Goal: Communication & Community: Answer question/provide support

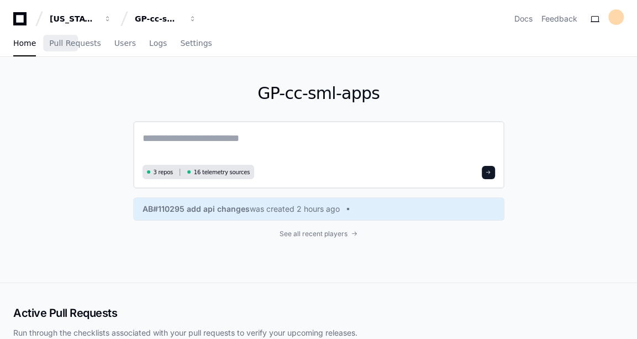
click at [222, 141] on textarea at bounding box center [319, 145] width 352 height 31
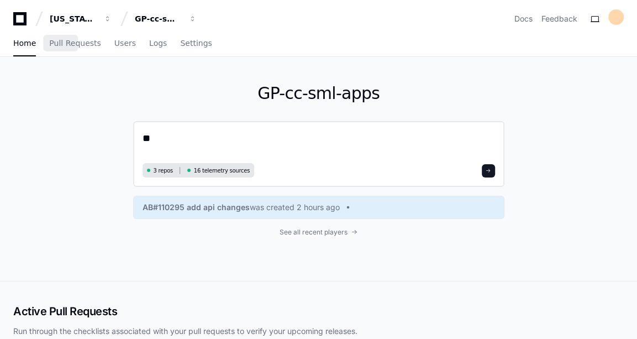
type textarea "*"
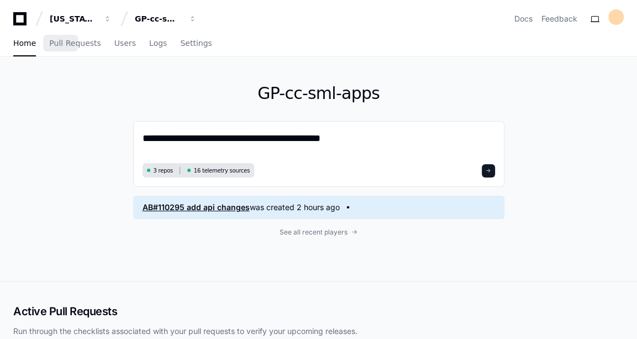
paste textarea "**********"
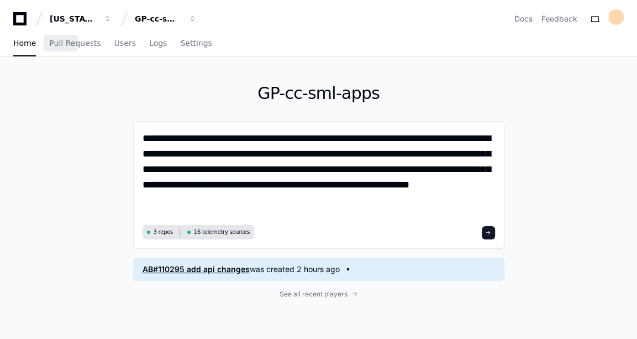
type textarea "**********"
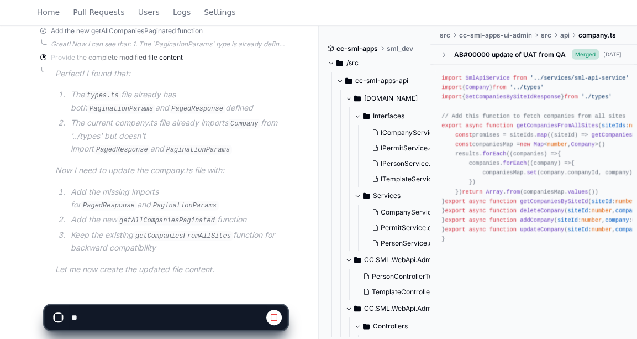
scroll to position [1614, 0]
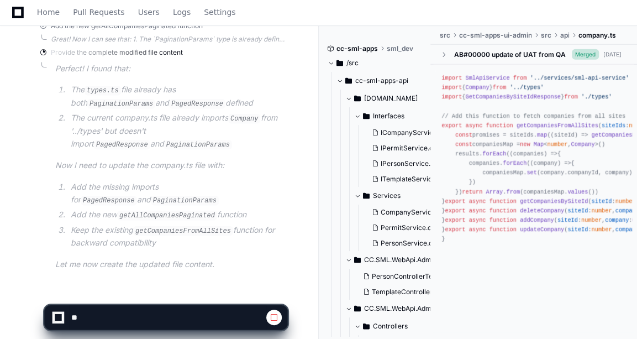
click at [107, 138] on article "Perfect! I found that: The types.ts file already has both PaginationParams and …" at bounding box center [171, 166] width 232 height 208
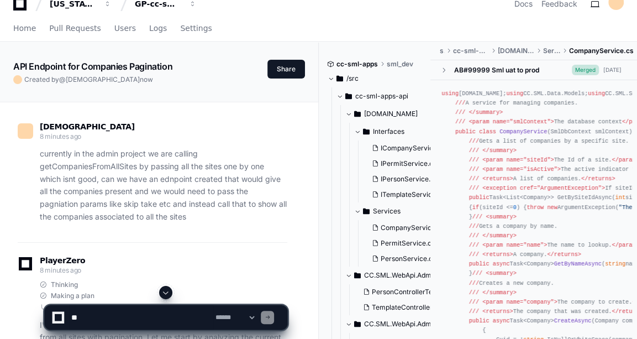
scroll to position [53, 0]
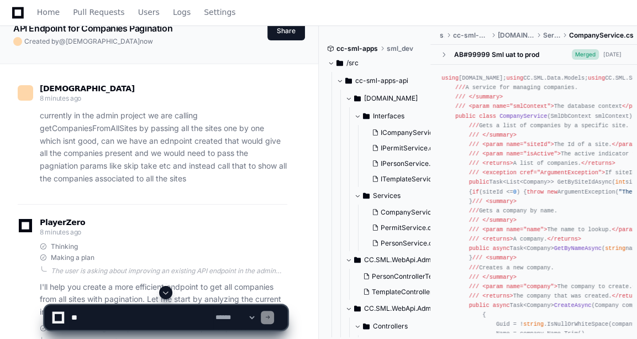
click at [100, 306] on textarea at bounding box center [141, 317] width 144 height 24
type textarea "**********"
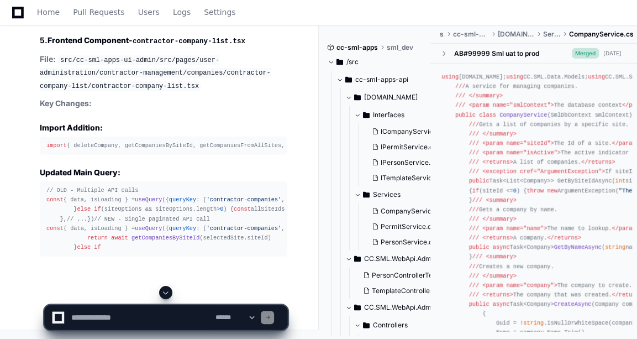
scroll to position [4514, 0]
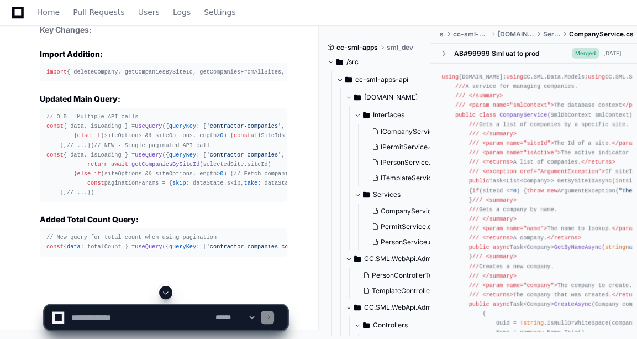
click at [160, 289] on button at bounding box center [165, 292] width 13 height 13
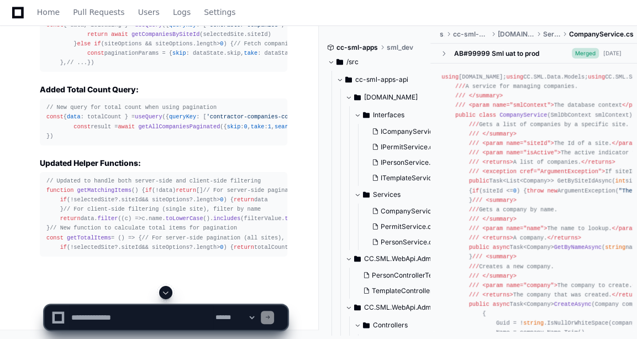
scroll to position [5011, 0]
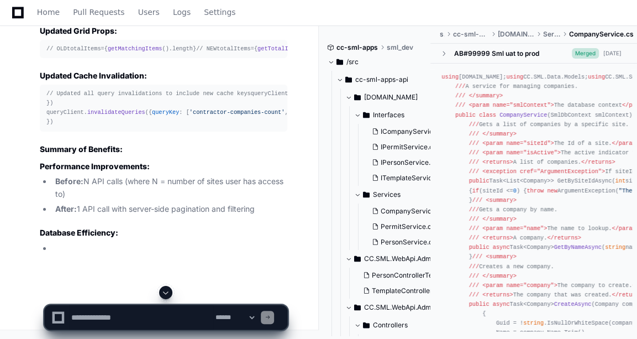
click at [166, 288] on span at bounding box center [165, 292] width 9 height 9
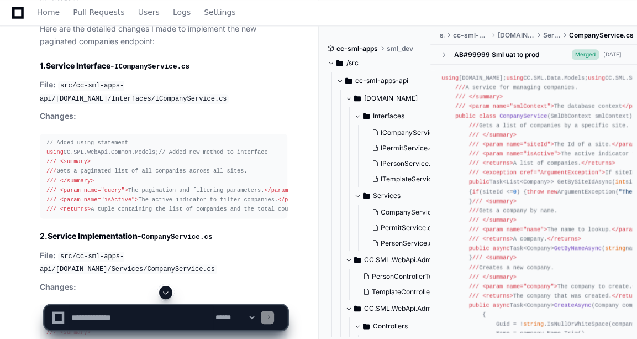
scroll to position [3028, 0]
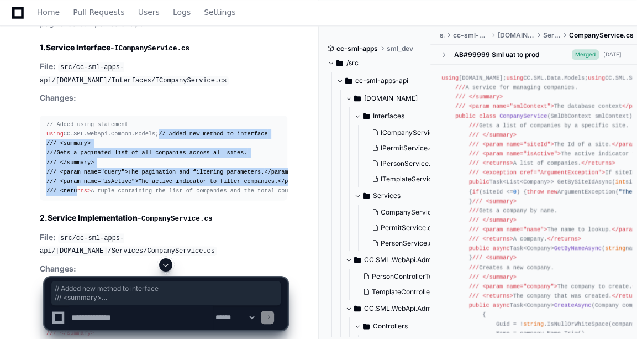
drag, startPoint x: 45, startPoint y: 126, endPoint x: 76, endPoint y: 186, distance: 67.2
click at [76, 186] on pre "// Added using statement using CC.SML.WebApi.Common.Models; // Added new method…" at bounding box center [164, 157] width 248 height 85
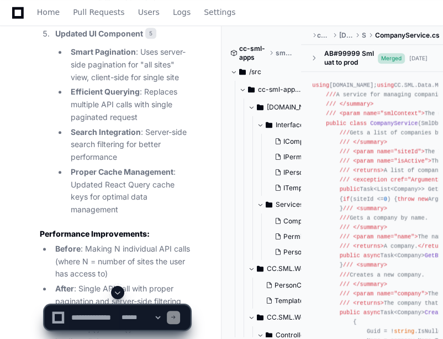
click at [198, 127] on div "[PERSON_NAME] 11 minutes ago currently in the admin project we are calling getC…" at bounding box center [110, 3] width 194 height 5803
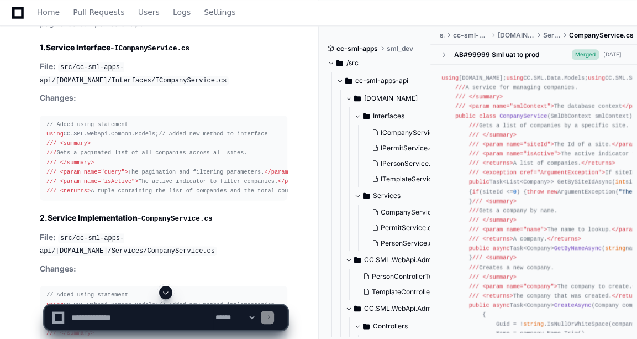
click at [49, 149] on span "///" at bounding box center [51, 152] width 10 height 7
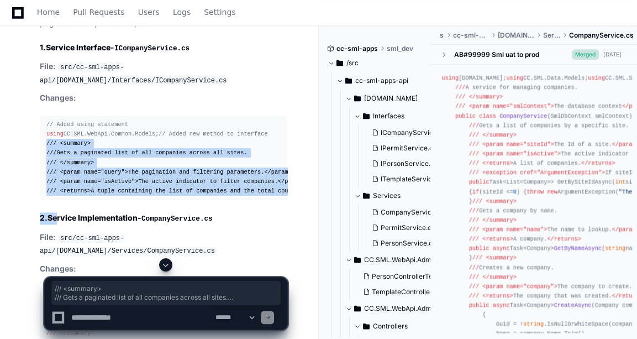
drag, startPoint x: 45, startPoint y: 138, endPoint x: 57, endPoint y: 203, distance: 65.7
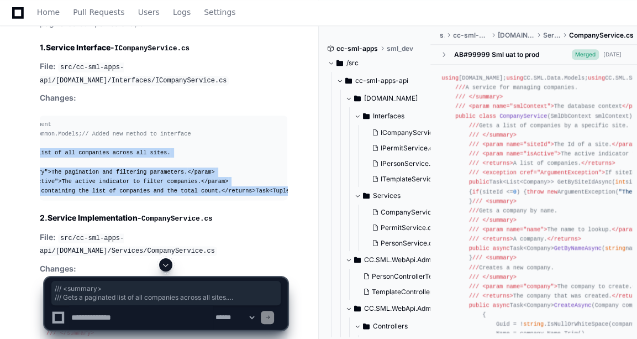
copy div "/// <summary> /// Gets a paginated list of all companies across all sites. /// …"
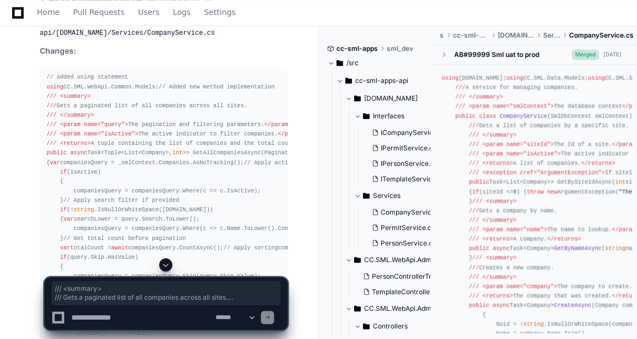
scroll to position [3302, 0]
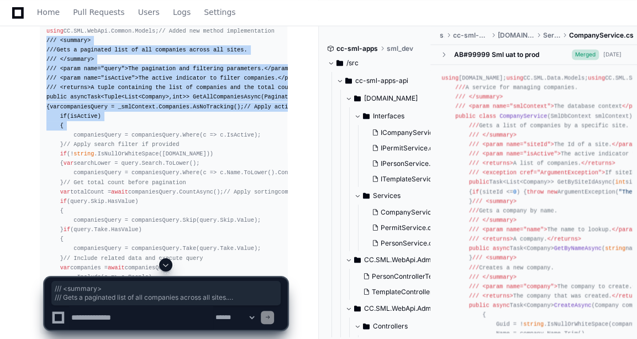
drag, startPoint x: 48, startPoint y: 61, endPoint x: 103, endPoint y: 173, distance: 125.8
click at [103, 173] on div "// Added using statement using CC.SML.WebApi.Common.Models; // Added new method…" at bounding box center [163, 173] width 234 height 312
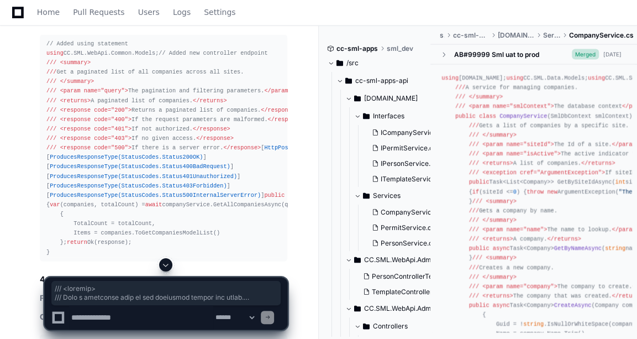
scroll to position [3686, 0]
copy div "/// <summary> /// Gets a paginated list of all companies across all sites. /// …"
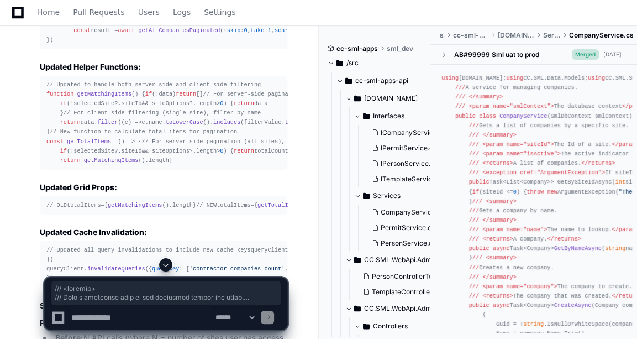
scroll to position [4368, 0]
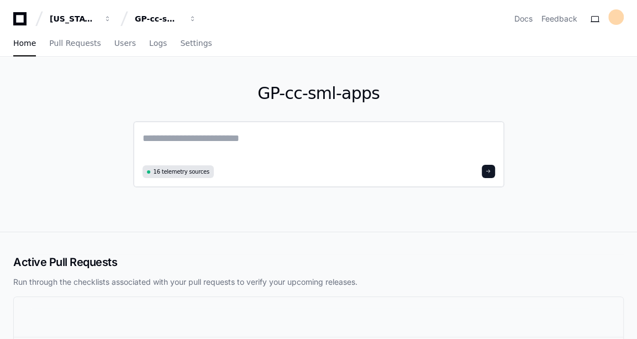
click at [208, 160] on textarea at bounding box center [319, 145] width 352 height 31
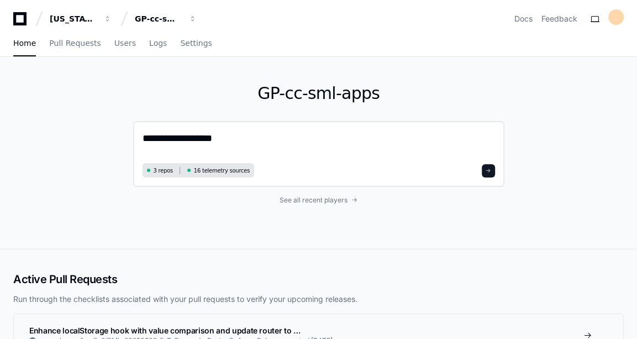
paste textarea "**********"
drag, startPoint x: 292, startPoint y: 142, endPoint x: 460, endPoint y: 143, distance: 167.4
click at [460, 143] on textarea "**********" at bounding box center [319, 144] width 352 height 29
click at [215, 140] on textarea "**********" at bounding box center [319, 144] width 352 height 29
click at [356, 147] on textarea "**********" at bounding box center [319, 144] width 352 height 29
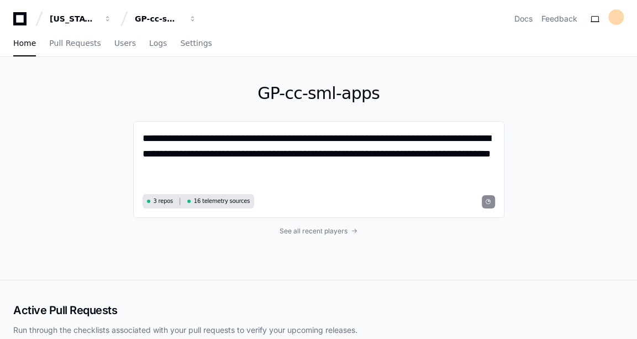
type textarea "**********"
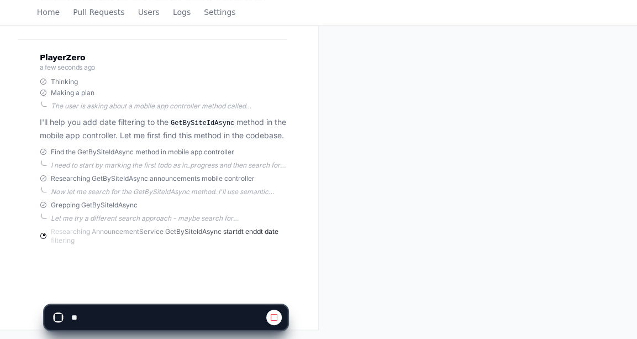
scroll to position [187, 0]
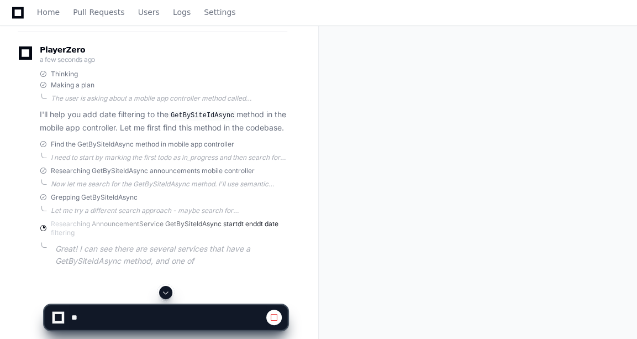
click at [246, 338] on div at bounding box center [166, 312] width 244 height 53
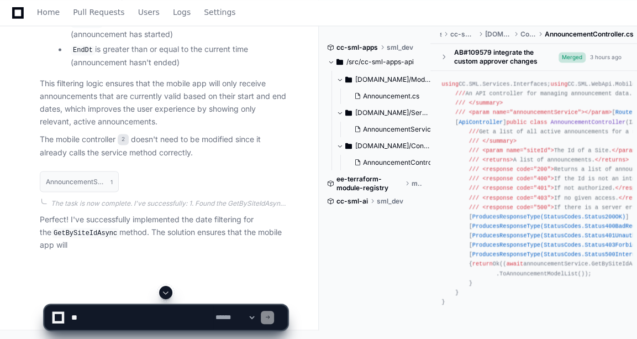
scroll to position [1078, 0]
click at [75, 319] on textarea at bounding box center [141, 317] width 144 height 24
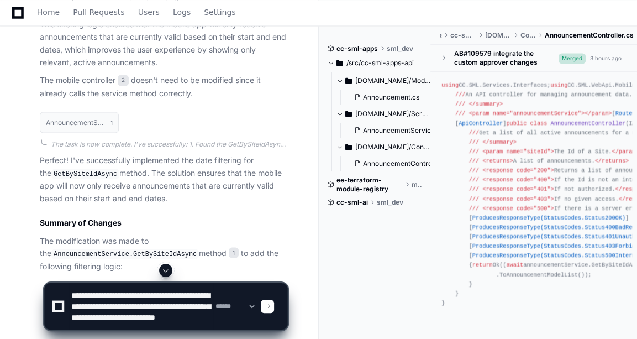
scroll to position [14, 0]
paste textarea "**********"
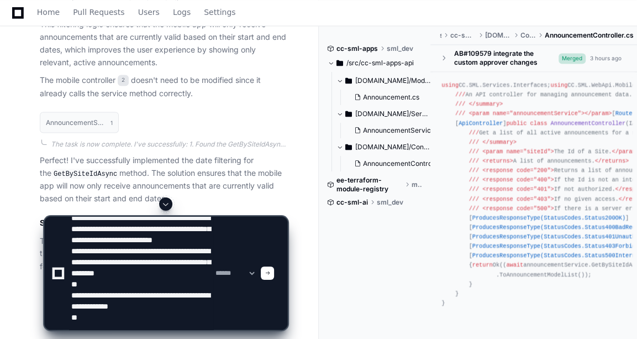
scroll to position [48, 0]
type textarea "**********"
click at [56, 251] on div "**********" at bounding box center [165, 273] width 229 height 113
click at [179, 261] on textarea at bounding box center [141, 273] width 144 height 113
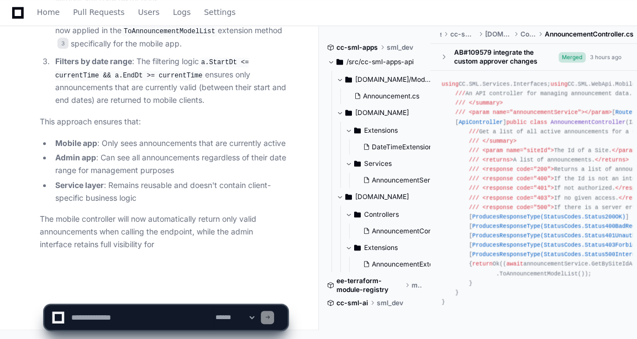
scroll to position [3046, 0]
click at [113, 308] on textarea at bounding box center [141, 317] width 144 height 24
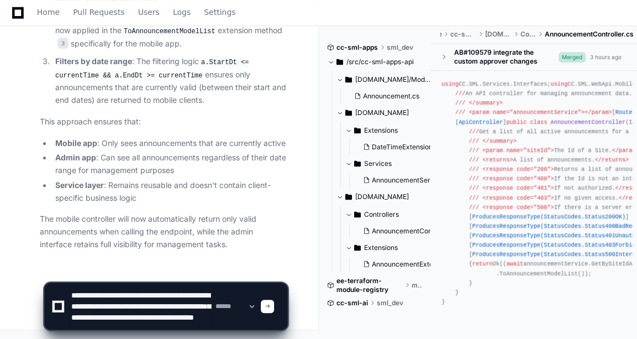
scroll to position [14, 0]
type textarea "**********"
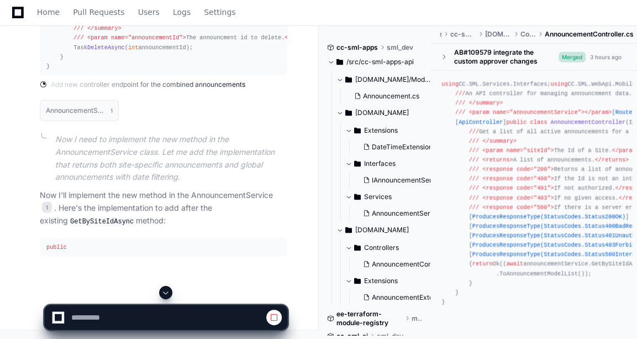
scroll to position [3920, 0]
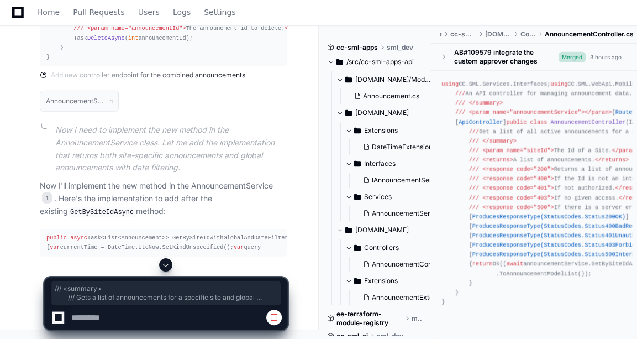
drag, startPoint x: 71, startPoint y: 94, endPoint x: 76, endPoint y: 143, distance: 48.8
copy div "/// <summary> /// Gets a list of announcements for a specific site and global a…"
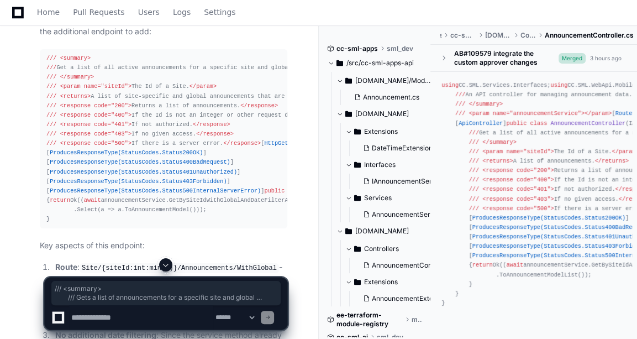
scroll to position [4350, 0]
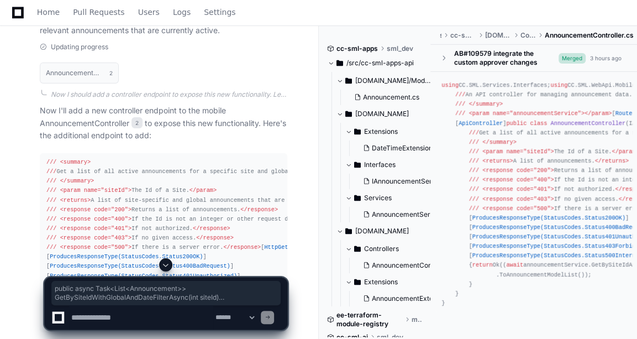
drag, startPoint x: 44, startPoint y: 48, endPoint x: 55, endPoint y: 237, distance: 189.8
copy div "public async Task<List<Announcement>> GetBySiteIdWithGlobalAndDateFilterAsync( …"
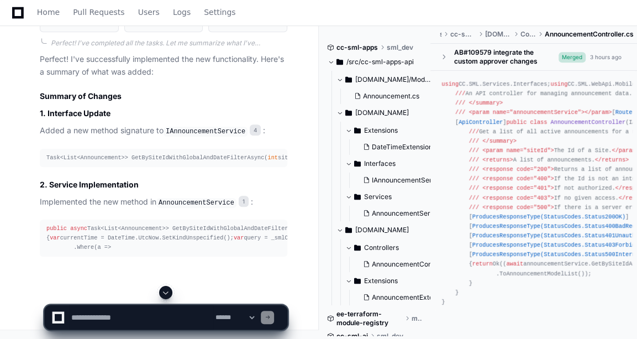
scroll to position [4957, 0]
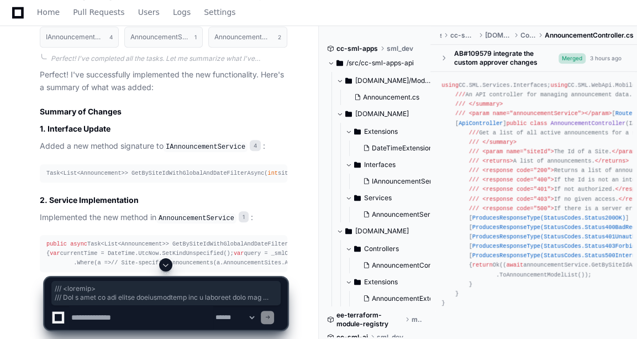
drag, startPoint x: 45, startPoint y: 43, endPoint x: 51, endPoint y: 230, distance: 187.4
copy div "/// <summary> /// Get a list of all active announcements for a specific site an…"
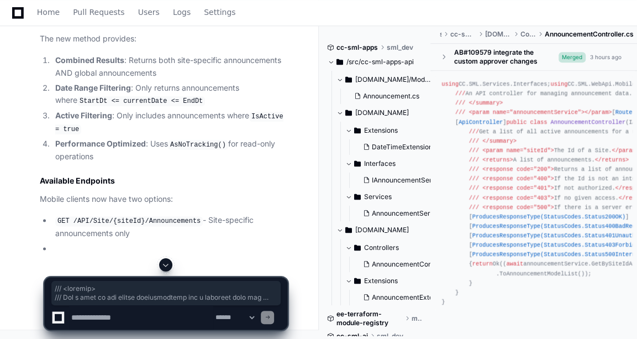
scroll to position [5850, 0]
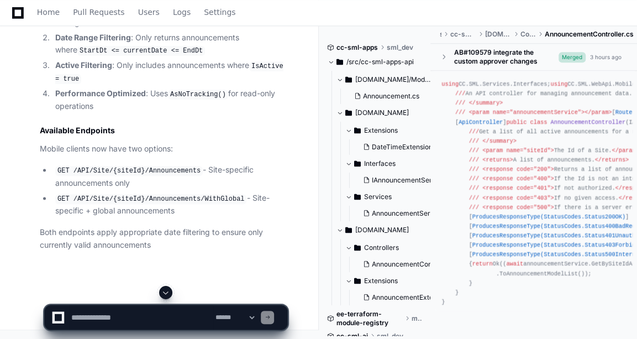
scroll to position [6061, 0]
click at [99, 314] on textarea at bounding box center [141, 317] width 144 height 24
paste textarea "**********"
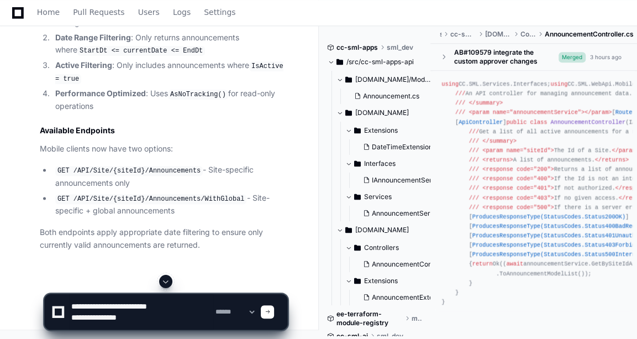
scroll to position [5826, 0]
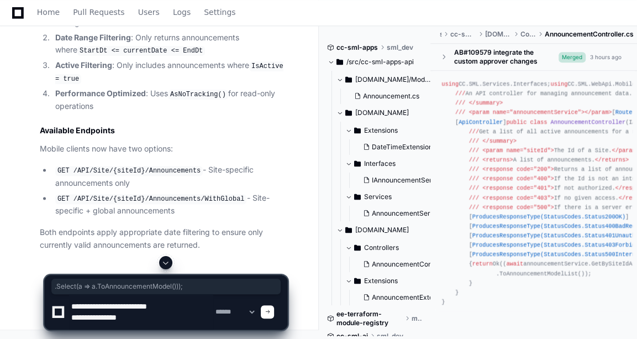
drag, startPoint x: 65, startPoint y: 173, endPoint x: 195, endPoint y: 172, distance: 129.8
click at [140, 314] on textarea at bounding box center [141, 311] width 144 height 35
drag, startPoint x: 71, startPoint y: 304, endPoint x: 197, endPoint y: 301, distance: 126.0
click at [197, 301] on textarea at bounding box center [141, 311] width 144 height 35
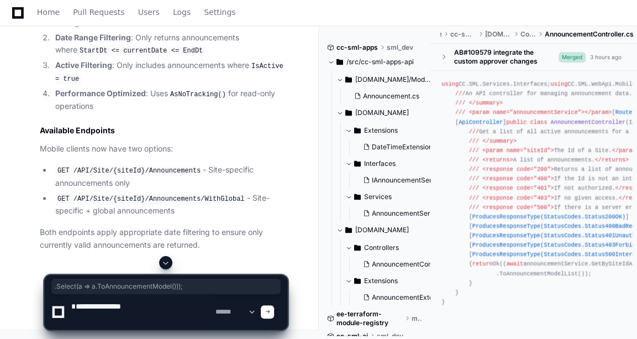
click at [161, 318] on textarea at bounding box center [141, 311] width 144 height 35
paste textarea "**********"
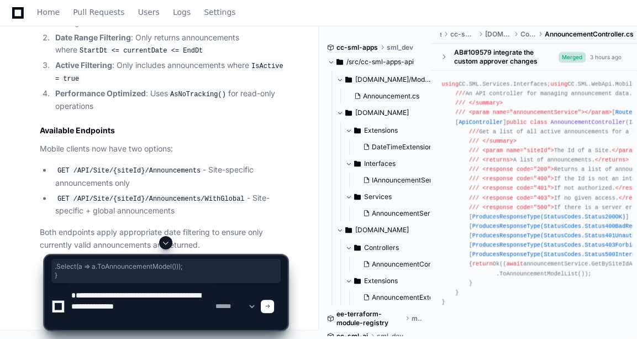
drag, startPoint x: 70, startPoint y: 170, endPoint x: 193, endPoint y: 178, distance: 123.5
copy div ".Select(a => a.ToAnnouncementModel())); }"
click at [99, 323] on textarea at bounding box center [141, 306] width 144 height 46
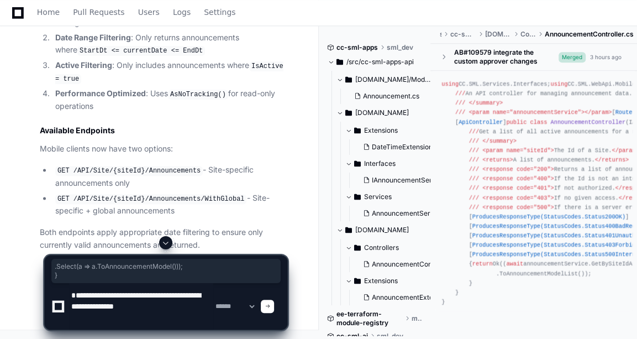
paste textarea "**********"
type textarea "**********"
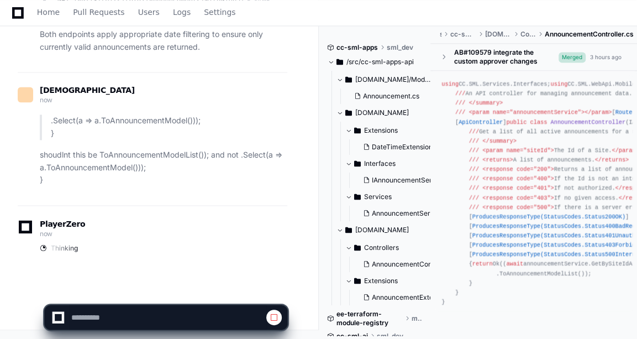
scroll to position [6258, 0]
click at [196, 183] on p "shoudlnt this be ToAnnouncementModelList()); and not .Select(a => a.ToAnnouncem…" at bounding box center [164, 168] width 248 height 38
click at [201, 331] on div at bounding box center [166, 312] width 244 height 53
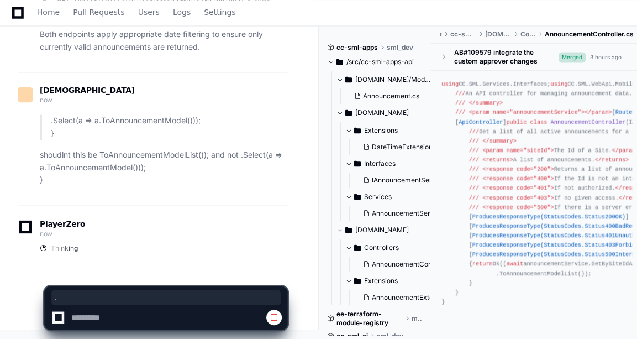
click at [201, 331] on div "." at bounding box center [166, 303] width 244 height 72
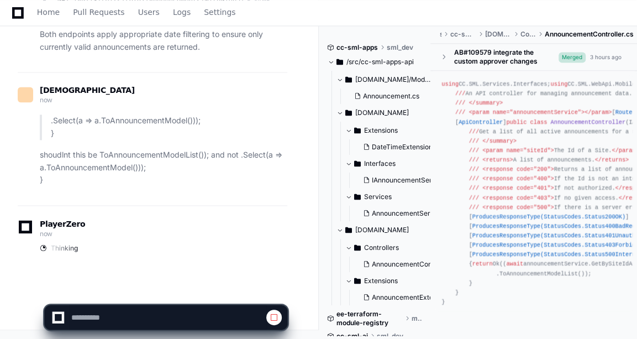
drag, startPoint x: 201, startPoint y: 331, endPoint x: 160, endPoint y: 152, distance: 183.1
click at [160, 152] on p "shoudlnt this be ToAnnouncementModelList()); and not .Select(a => a.ToAnnouncem…" at bounding box center [164, 168] width 248 height 38
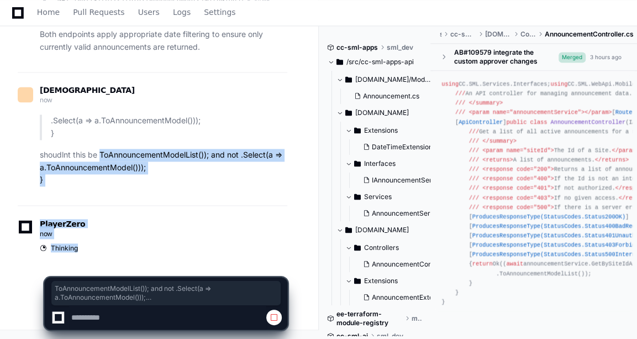
drag, startPoint x: 160, startPoint y: 152, endPoint x: 91, endPoint y: 242, distance: 113.4
click at [91, 242] on div "PlayerZero now Thinking" at bounding box center [153, 236] width 270 height 32
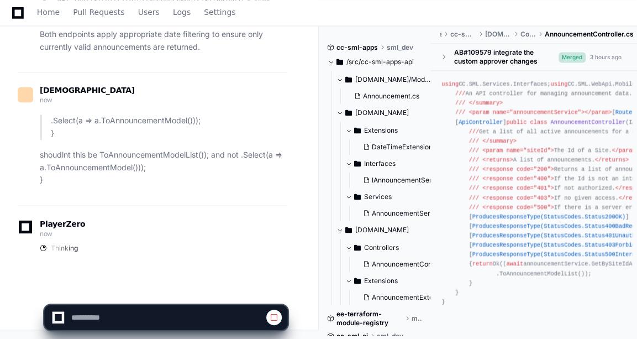
click at [212, 252] on div "PlayerZero now Thinking" at bounding box center [153, 237] width 270 height 65
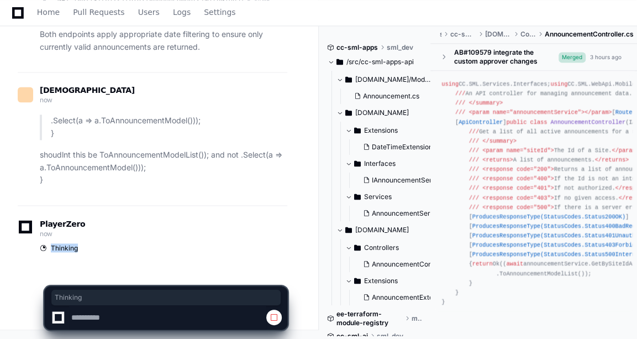
click at [212, 252] on div "PlayerZero now Thinking" at bounding box center [153, 237] width 270 height 65
click at [165, 252] on div "PlayerZero now Thinking" at bounding box center [153, 237] width 270 height 65
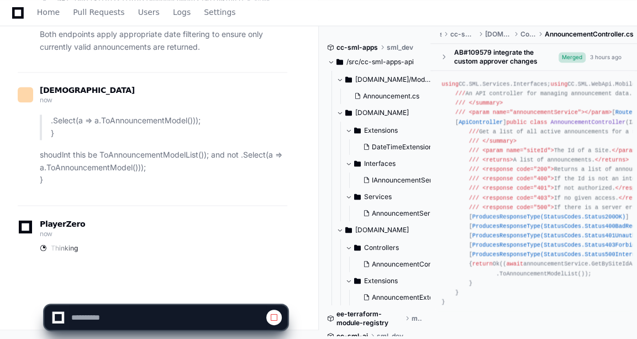
click at [165, 252] on div "PlayerZero now Thinking" at bounding box center [153, 237] width 270 height 65
drag, startPoint x: 165, startPoint y: 253, endPoint x: 27, endPoint y: 185, distance: 153.9
click at [27, 185] on div ".Select(a => a.ToAnnouncementModel())); } shoudlnt this be ToAnnouncementModelL…" at bounding box center [153, 150] width 270 height 72
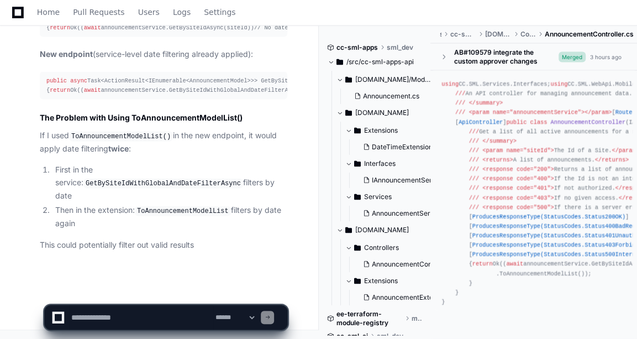
scroll to position [6671, 0]
click at [89, 310] on textarea at bounding box center [141, 317] width 144 height 24
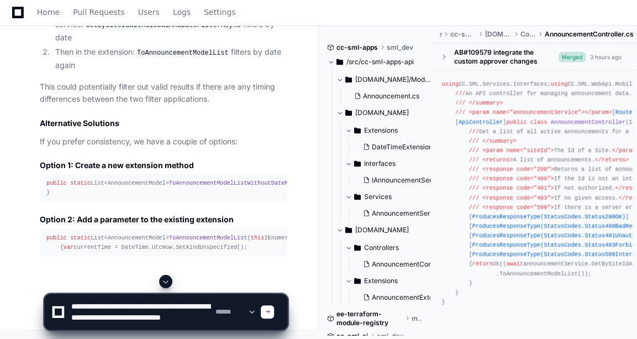
scroll to position [3, 0]
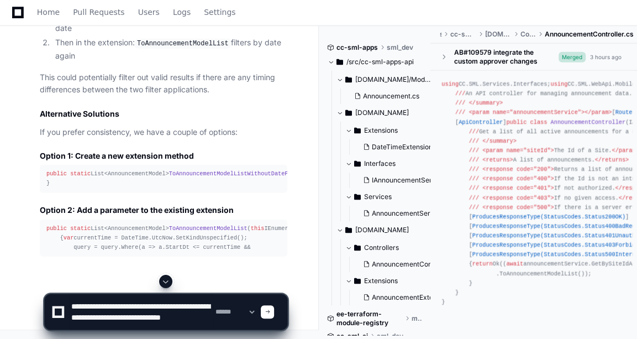
type textarea "**********"
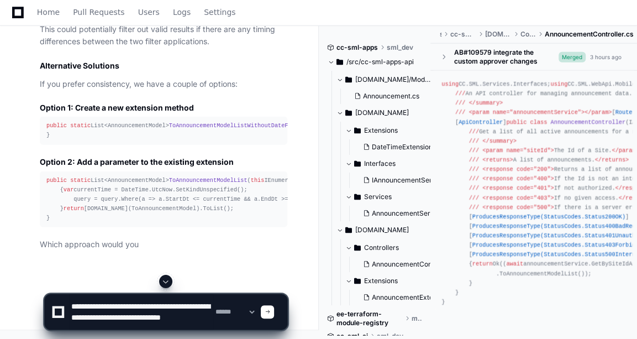
scroll to position [6972, 0]
click at [92, 313] on textarea at bounding box center [141, 311] width 144 height 35
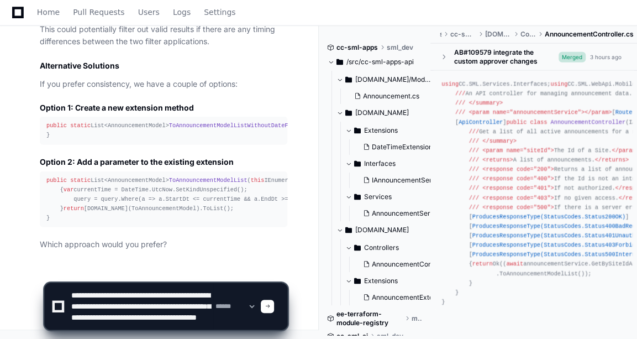
scroll to position [14, 0]
type textarea "**********"
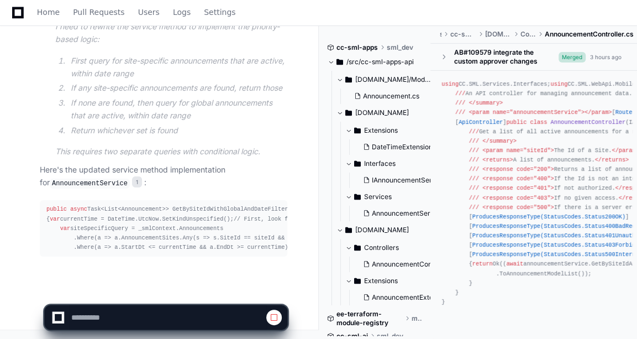
scroll to position [7565, 0]
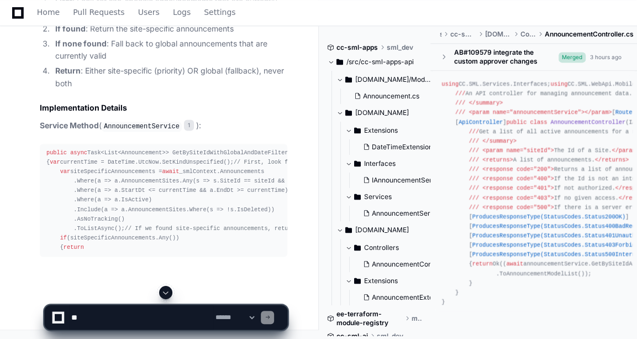
scroll to position [8811, 0]
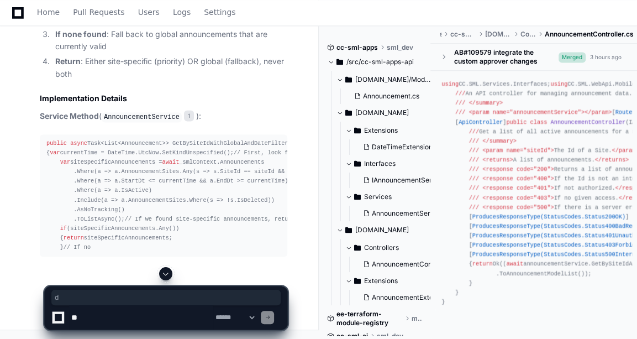
drag, startPoint x: 0, startPoint y: 0, endPoint x: 92, endPoint y: 178, distance: 200.6
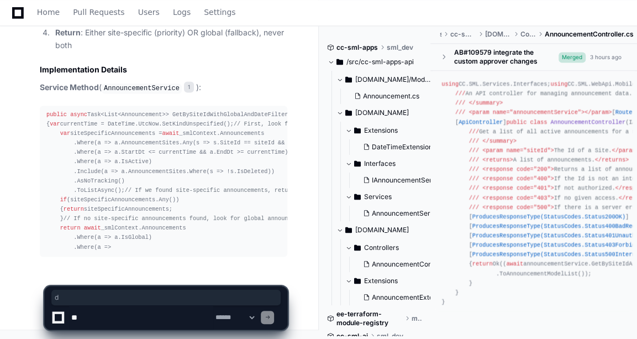
scroll to position [8868, 0]
